Goal: Information Seeking & Learning: Check status

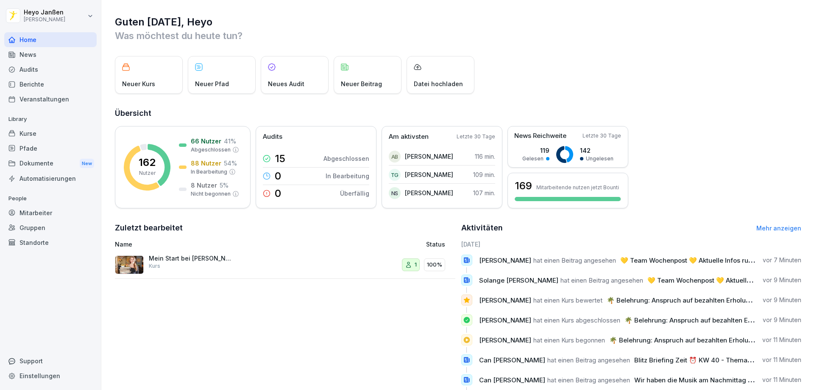
click at [42, 137] on div "Kurse" at bounding box center [50, 133] width 92 height 15
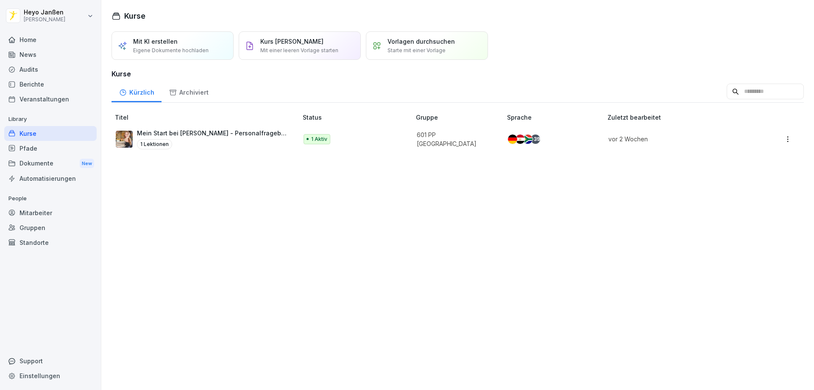
click at [30, 87] on div "Berichte" at bounding box center [50, 84] width 92 height 15
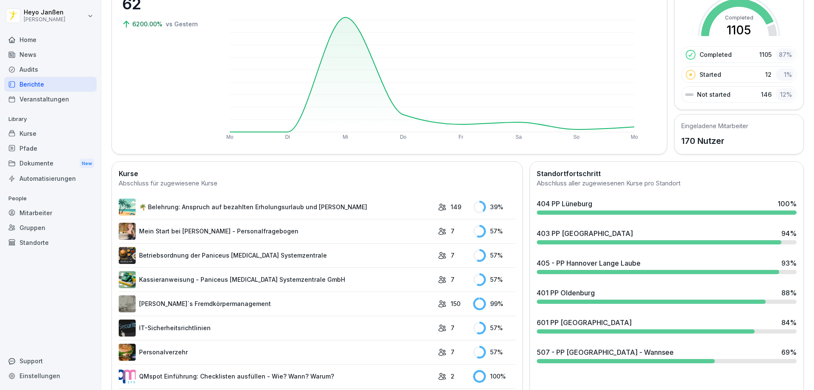
scroll to position [127, 0]
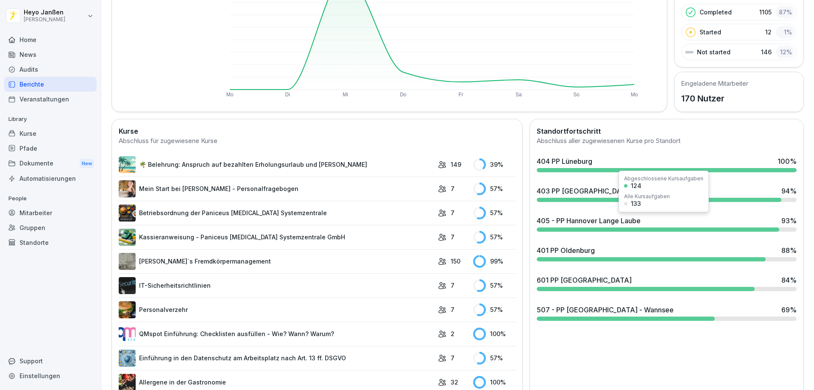
click at [640, 190] on div "Abgeschlossene Kursaufgaben 124 Alle Kursaufgaben 133" at bounding box center [664, 191] width 90 height 42
click at [593, 190] on div "403 PP [GEOGRAPHIC_DATA]" at bounding box center [585, 191] width 96 height 10
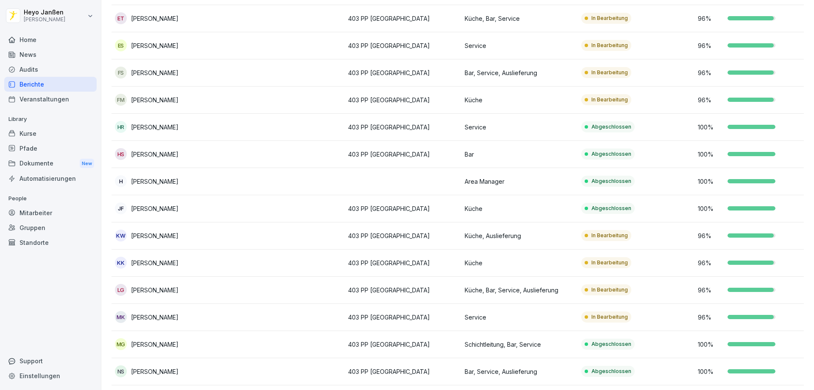
scroll to position [339, 0]
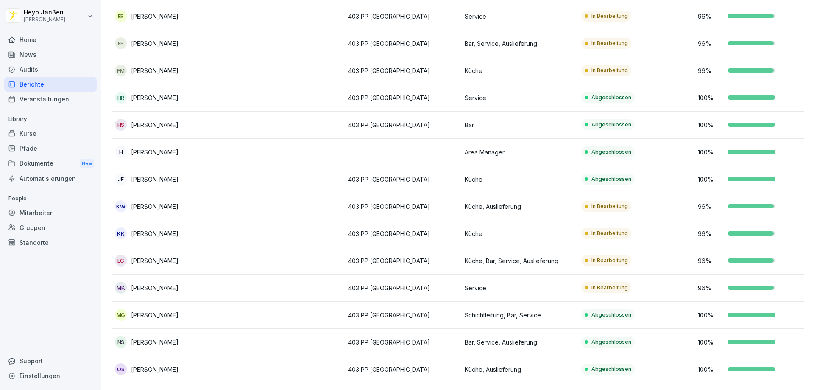
click at [752, 258] on div at bounding box center [751, 260] width 46 height 4
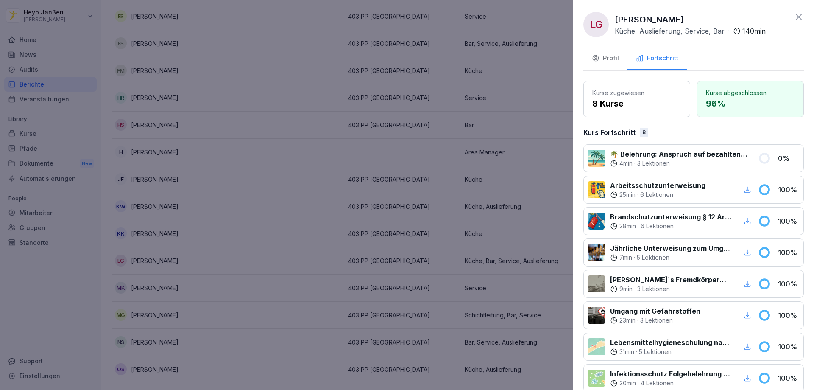
click at [795, 17] on icon at bounding box center [799, 17] width 10 height 10
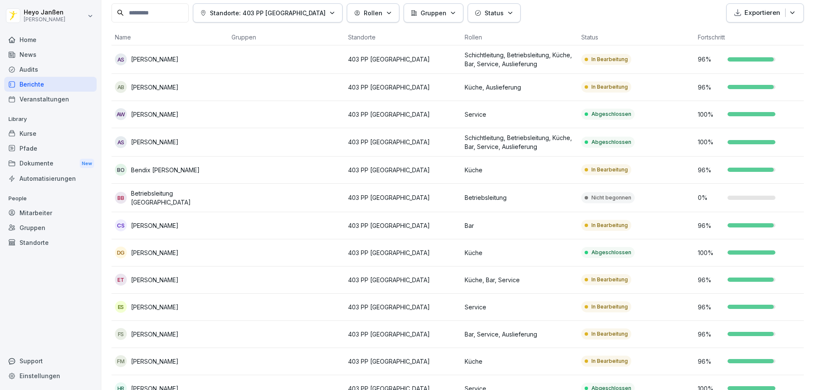
scroll to position [0, 0]
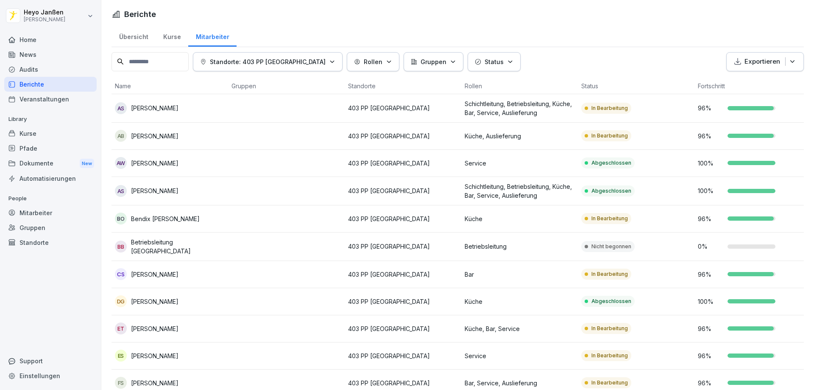
click at [40, 84] on div "Berichte" at bounding box center [50, 84] width 92 height 15
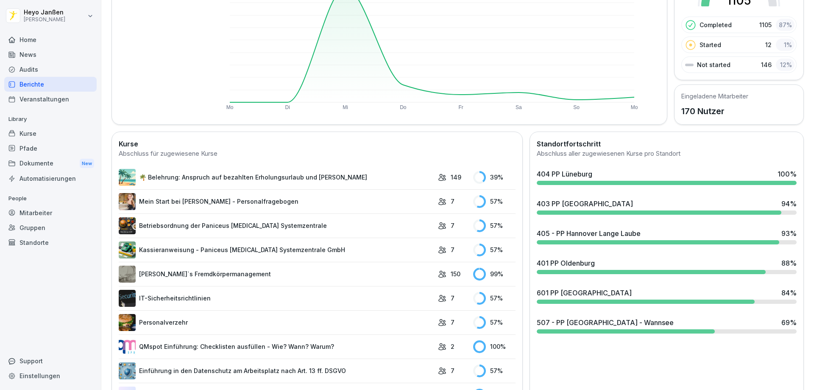
scroll to position [127, 0]
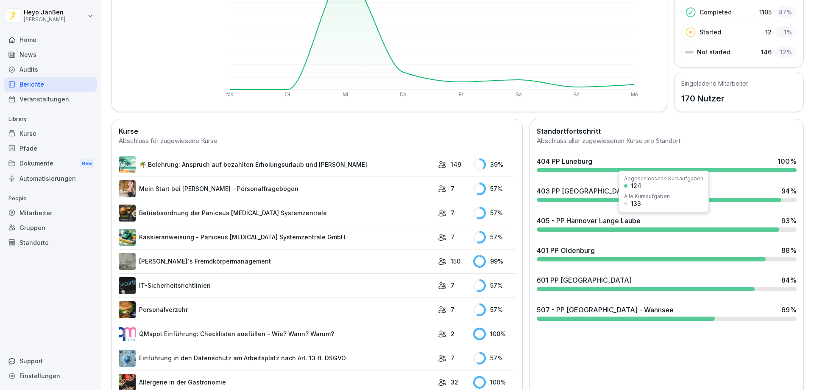
click at [740, 219] on div "405 - PP Hannover Lange Laube 93 %" at bounding box center [667, 220] width 260 height 10
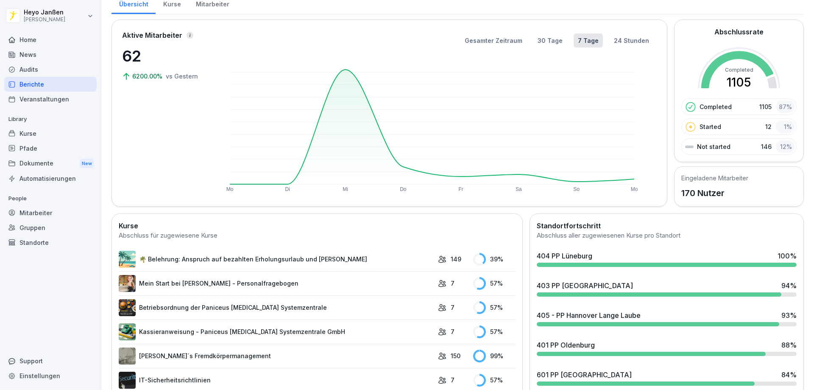
scroll to position [170, 0]
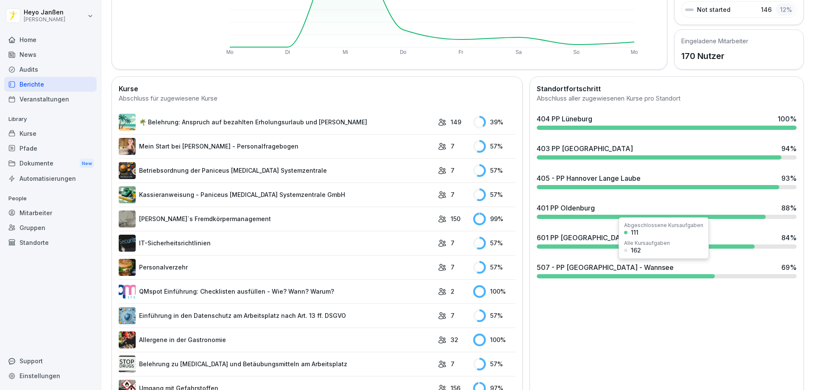
click at [598, 276] on div at bounding box center [626, 276] width 178 height 4
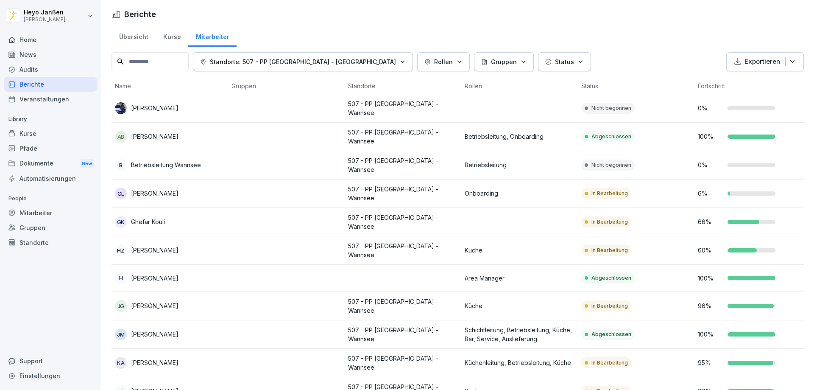
click at [173, 190] on p "[PERSON_NAME]" at bounding box center [154, 193] width 47 height 9
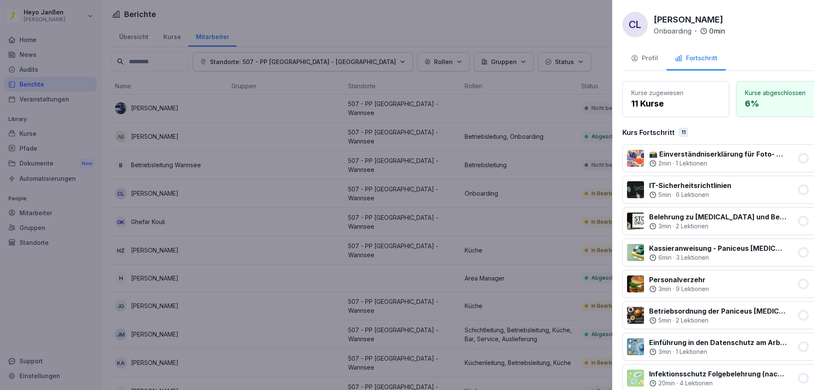
click at [371, 118] on div at bounding box center [407, 195] width 814 height 390
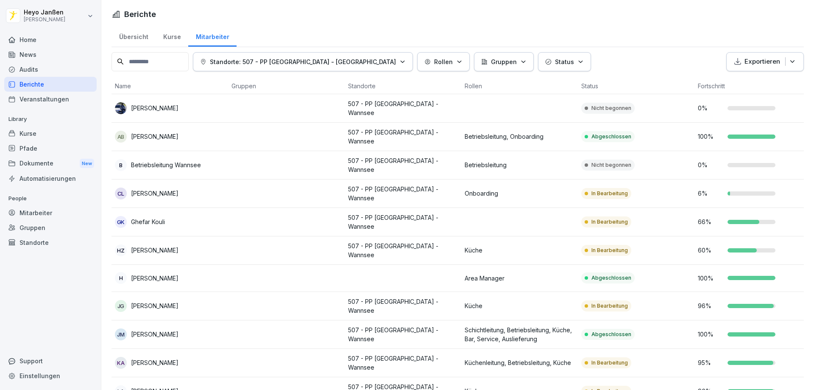
click at [736, 220] on div at bounding box center [744, 222] width 32 height 4
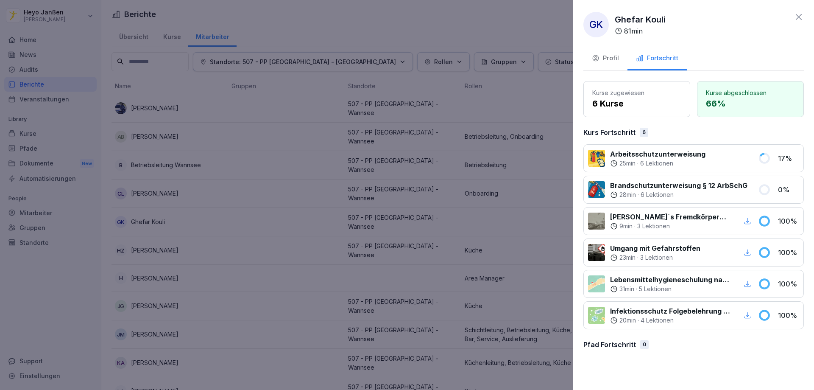
drag, startPoint x: 435, startPoint y: 181, endPoint x: 430, endPoint y: 181, distance: 4.7
click at [435, 181] on div at bounding box center [407, 195] width 814 height 390
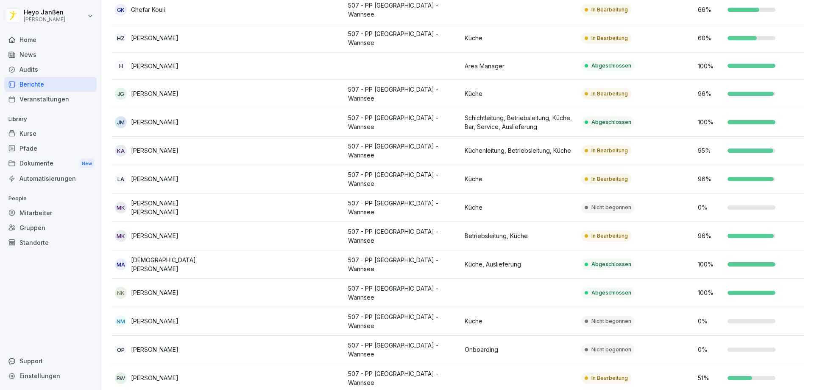
scroll to position [254, 0]
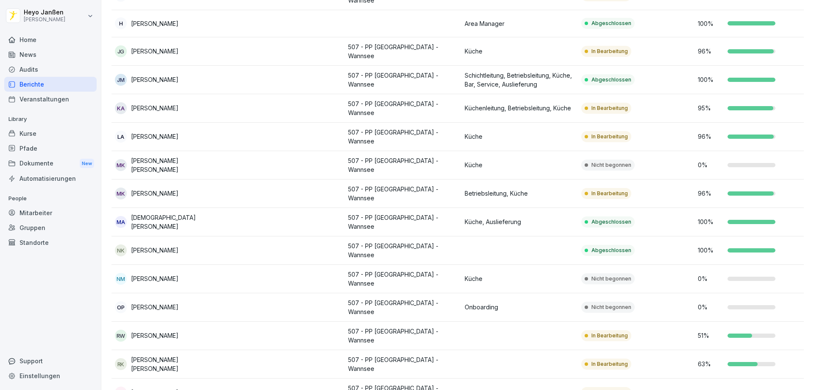
click at [42, 82] on div "Berichte" at bounding box center [50, 84] width 92 height 15
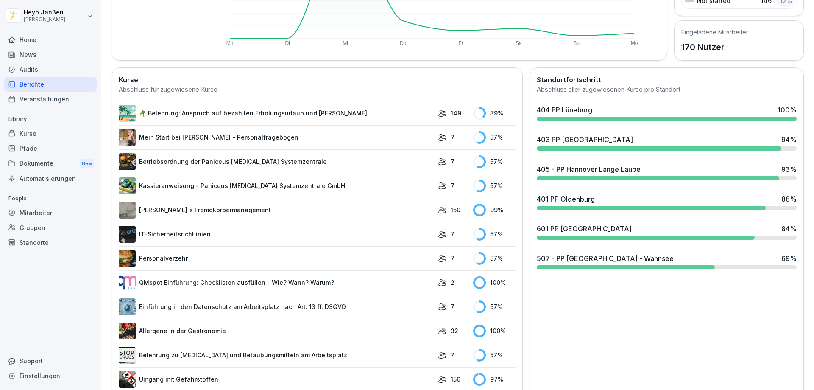
scroll to position [179, 0]
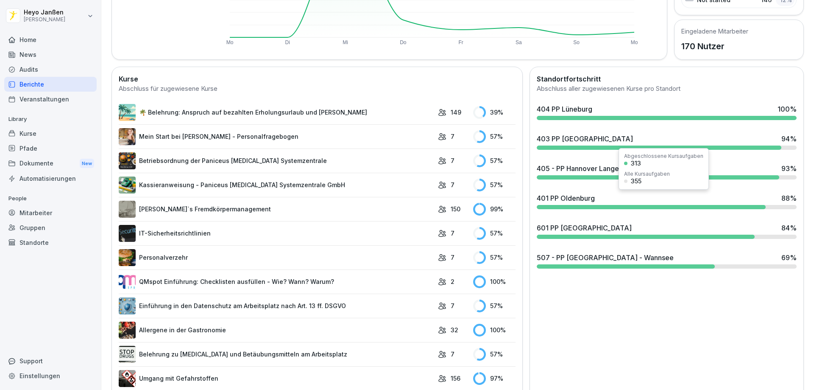
click at [581, 197] on div "401 PP Oldenburg" at bounding box center [566, 198] width 58 height 10
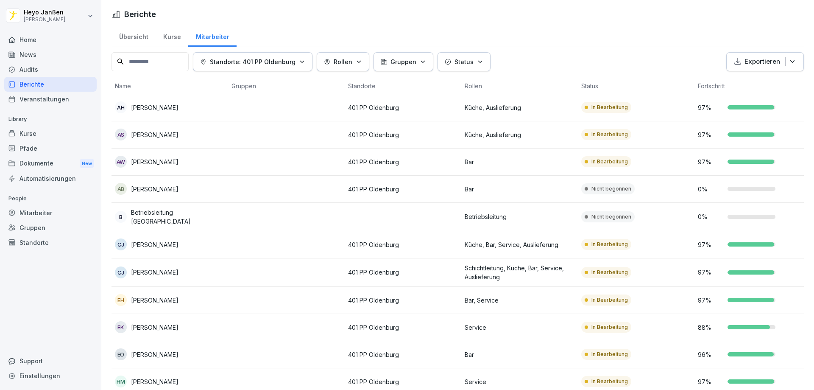
click at [41, 84] on div "Berichte" at bounding box center [50, 84] width 92 height 15
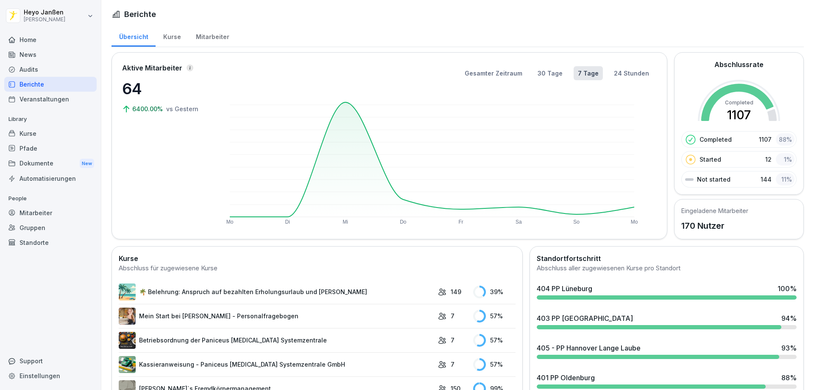
click at [53, 54] on div "News" at bounding box center [50, 54] width 92 height 15
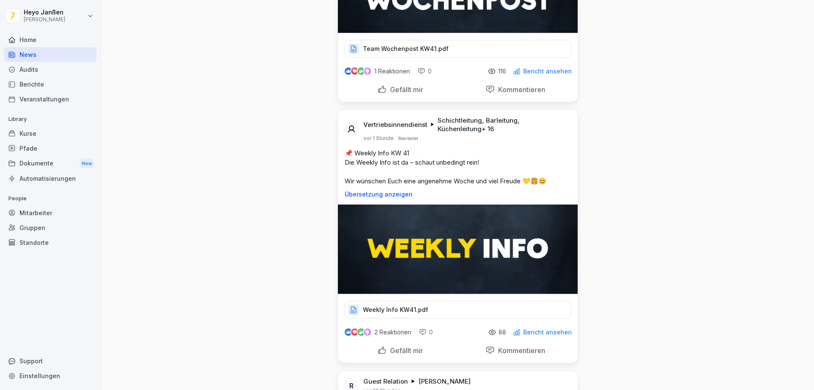
scroll to position [212, 0]
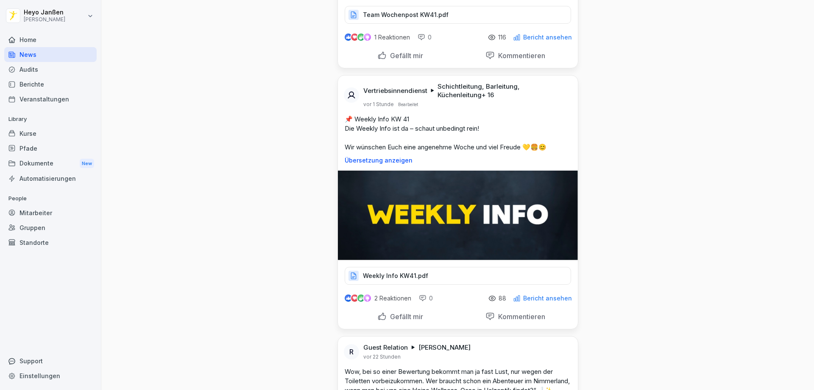
click at [396, 274] on p "Weekly Info KW41.pdf" at bounding box center [395, 275] width 65 height 8
click at [29, 135] on div "Kurse" at bounding box center [50, 133] width 92 height 15
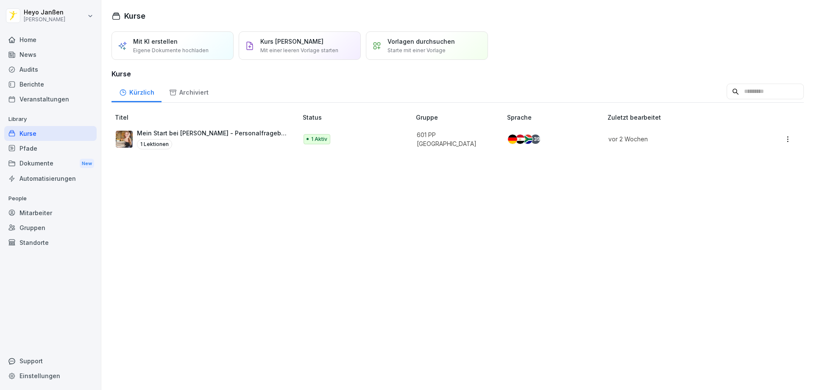
click at [33, 90] on div "Berichte" at bounding box center [50, 84] width 92 height 15
